Goal: Check status: Check status

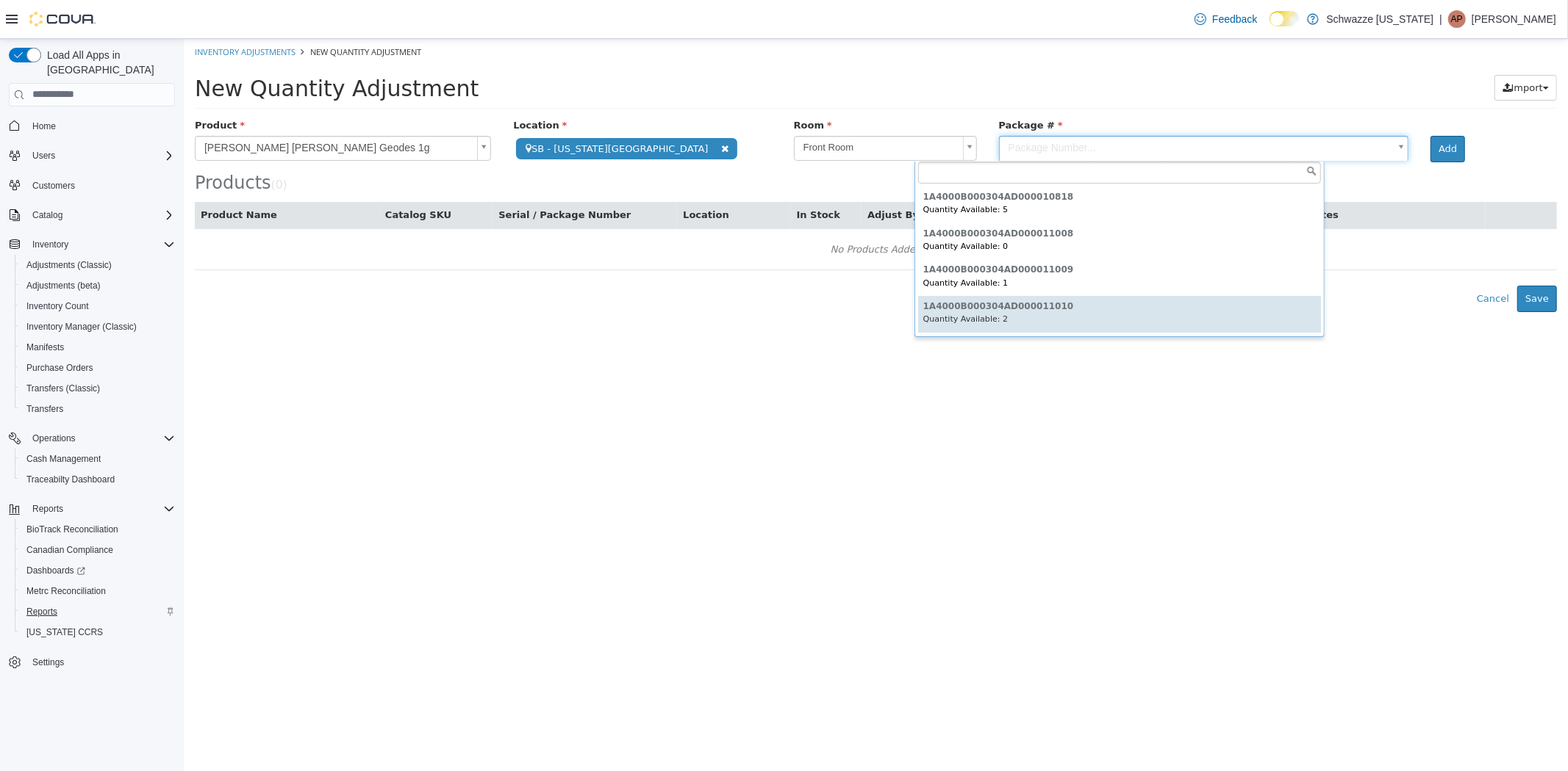
click at [39, 606] on span "Reports" at bounding box center [42, 612] width 31 height 12
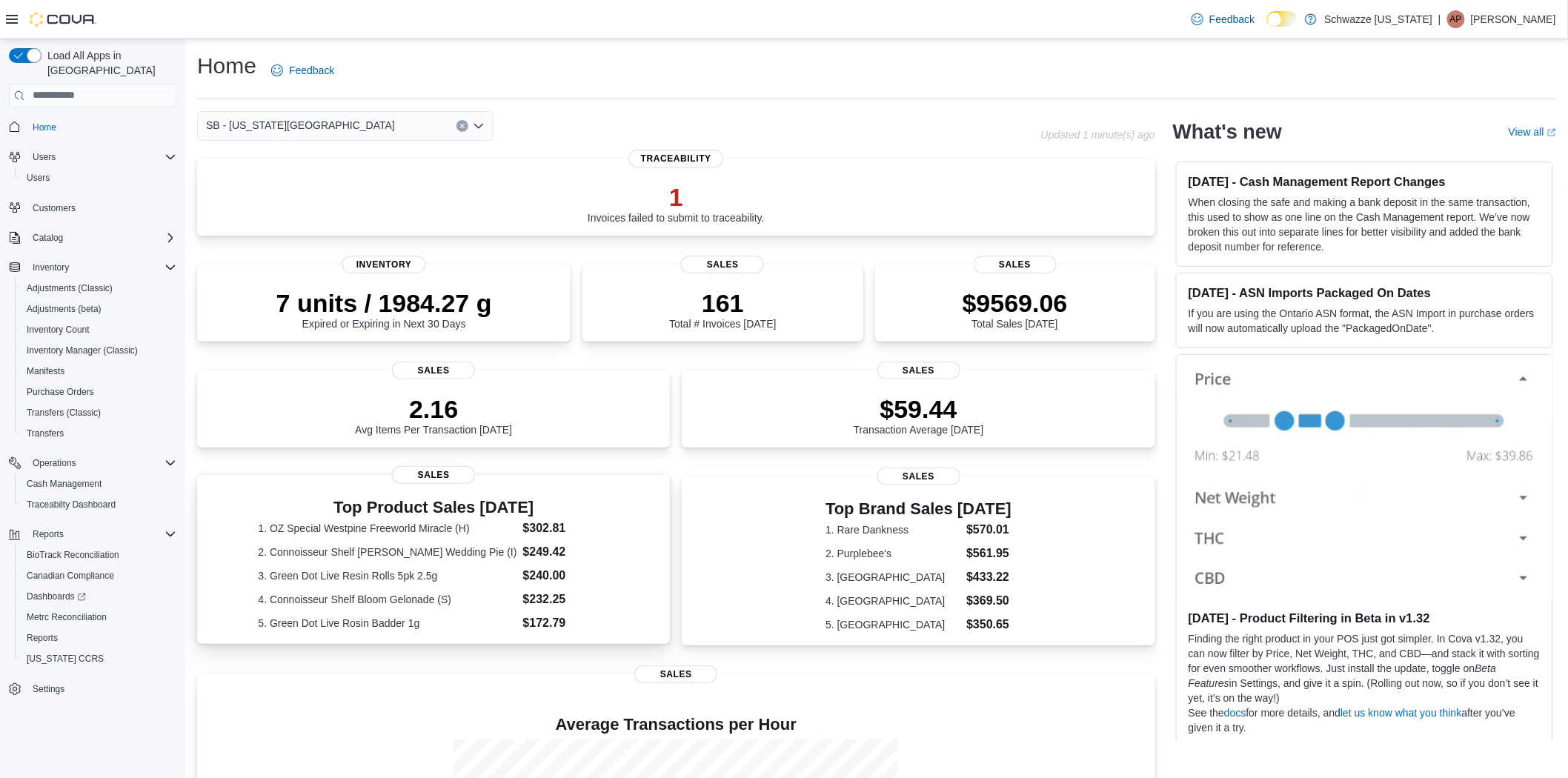
click at [418, 631] on dt "5. Green Dot Live Rosin Badder 1g" at bounding box center [387, 623] width 259 height 15
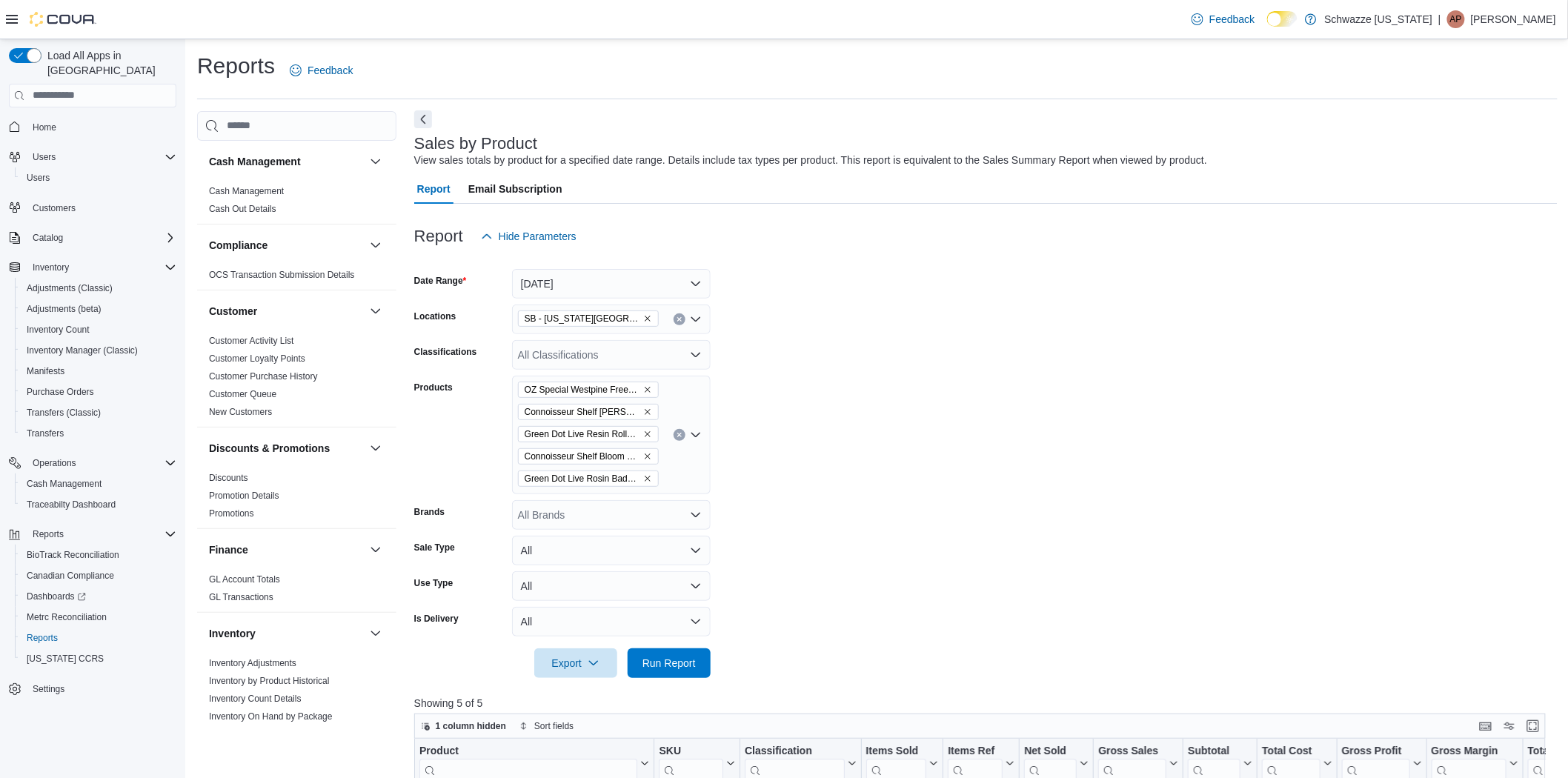
click at [418, 123] on button "Next" at bounding box center [423, 119] width 18 height 18
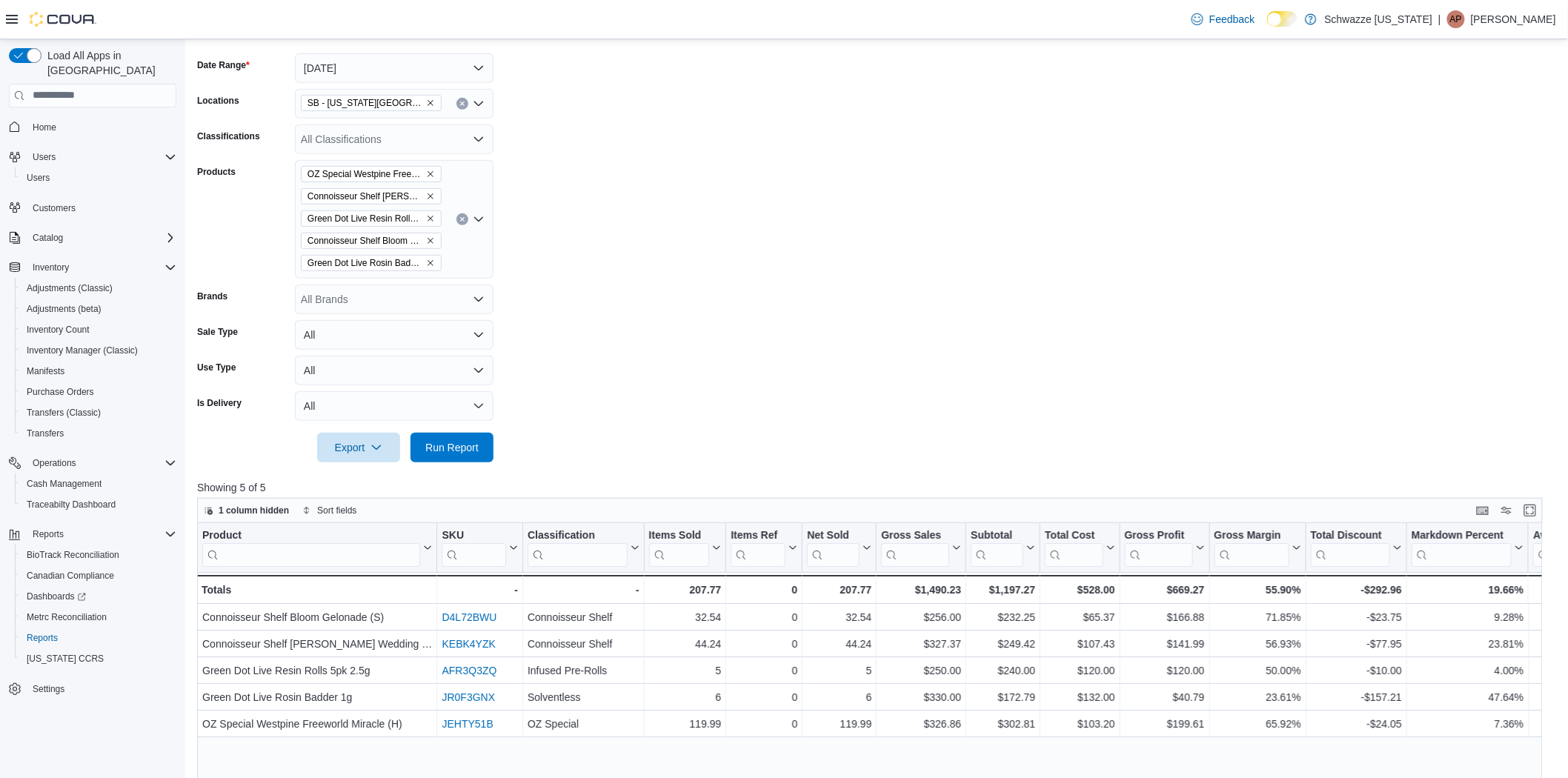
scroll to position [494, 0]
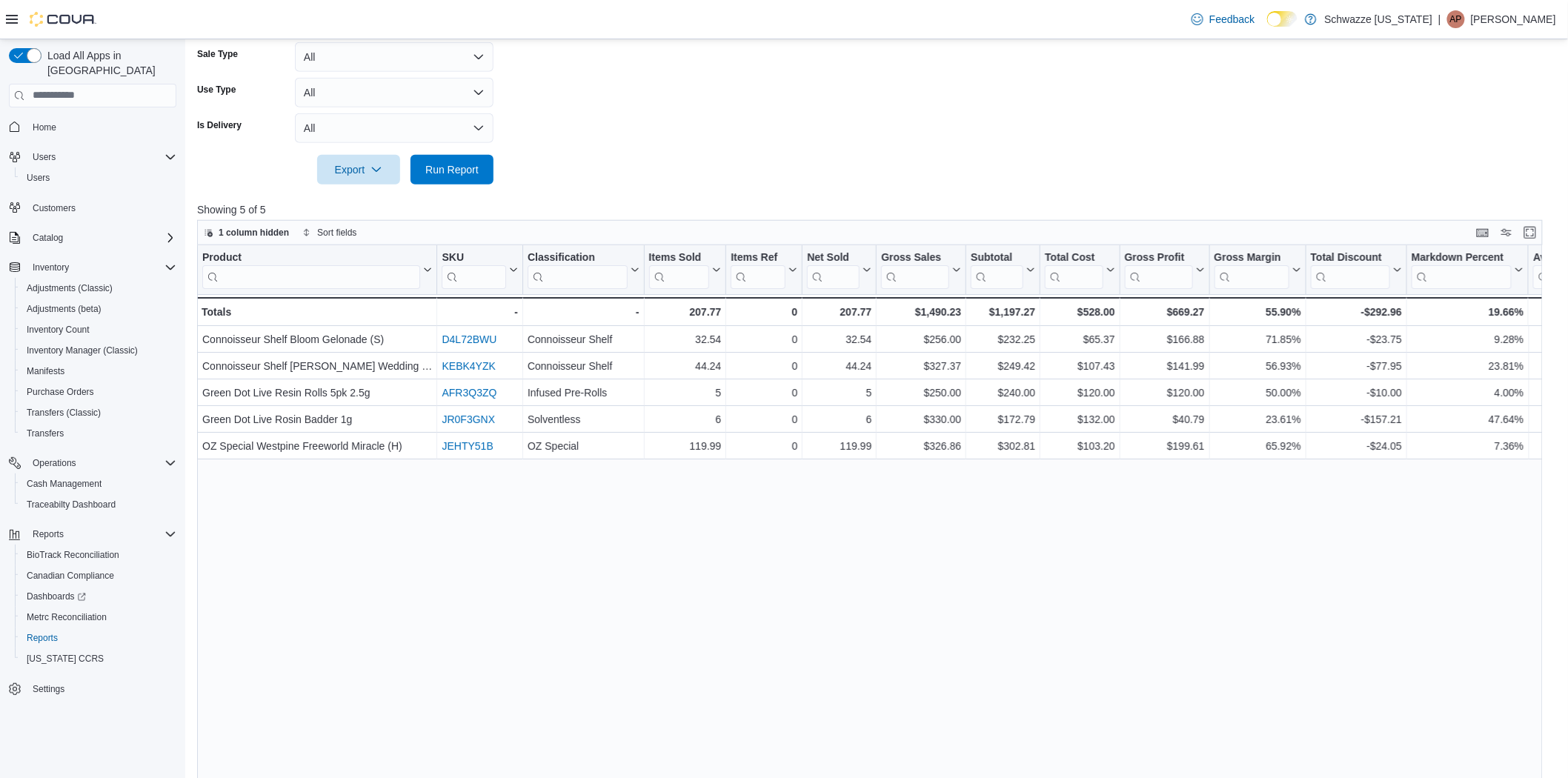
click at [1189, 185] on div at bounding box center [877, 193] width 1359 height 18
click at [370, 663] on div "Product Click to view column header actions SKU Click to view column header act…" at bounding box center [876, 544] width 1358 height 598
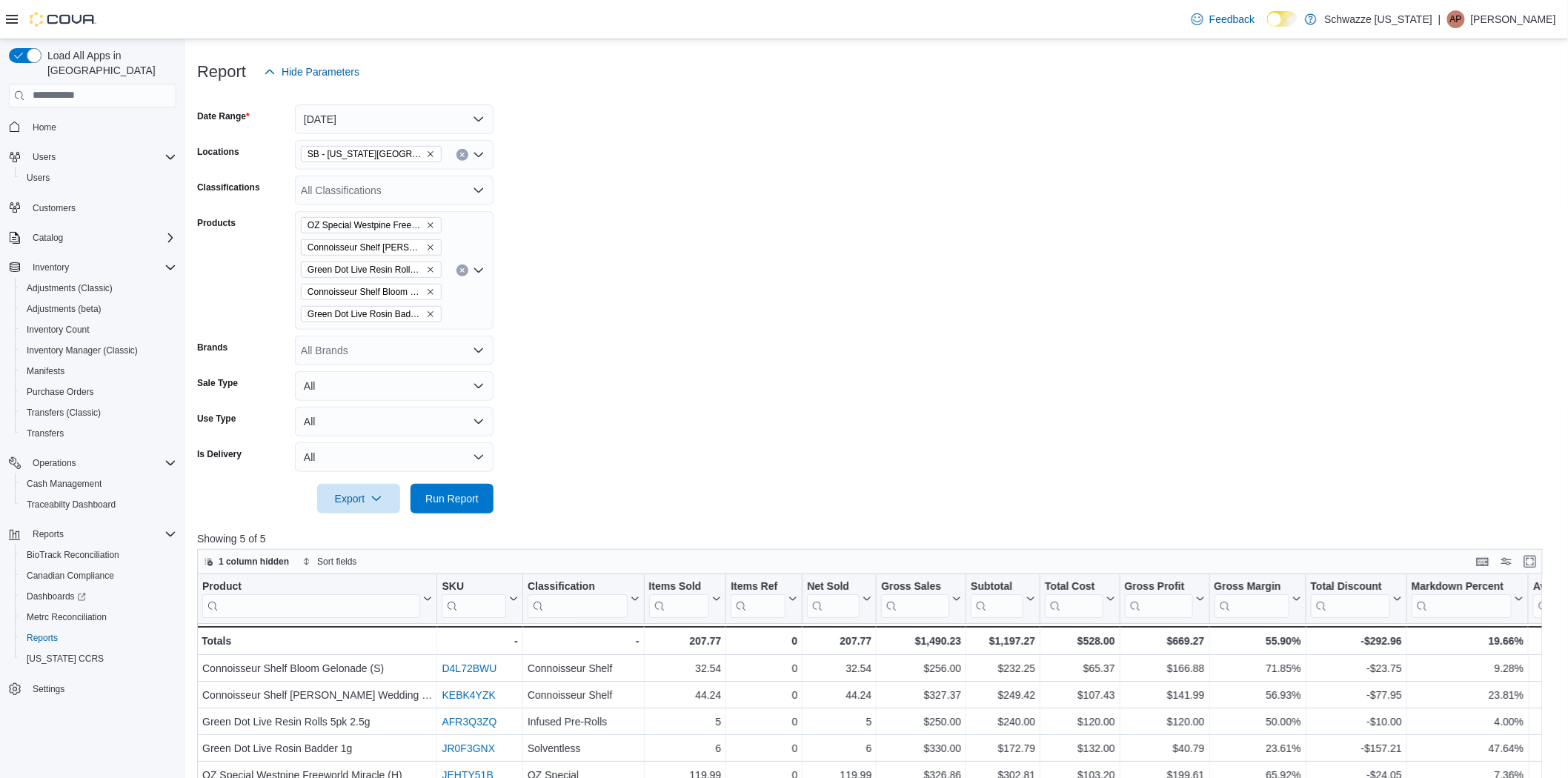
scroll to position [0, 0]
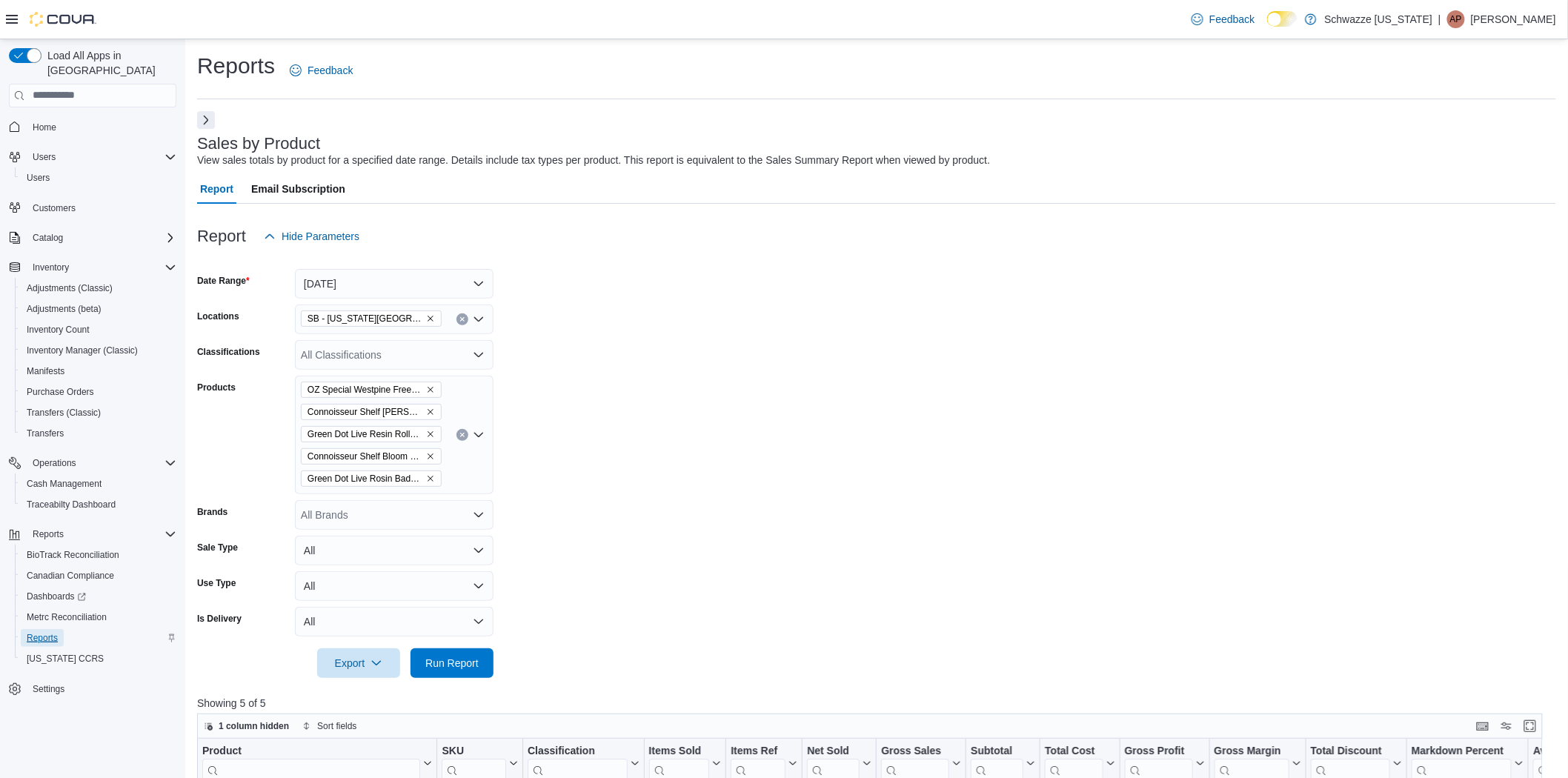
click at [40, 633] on span "Reports" at bounding box center [42, 638] width 31 height 12
